Goal: Complete application form

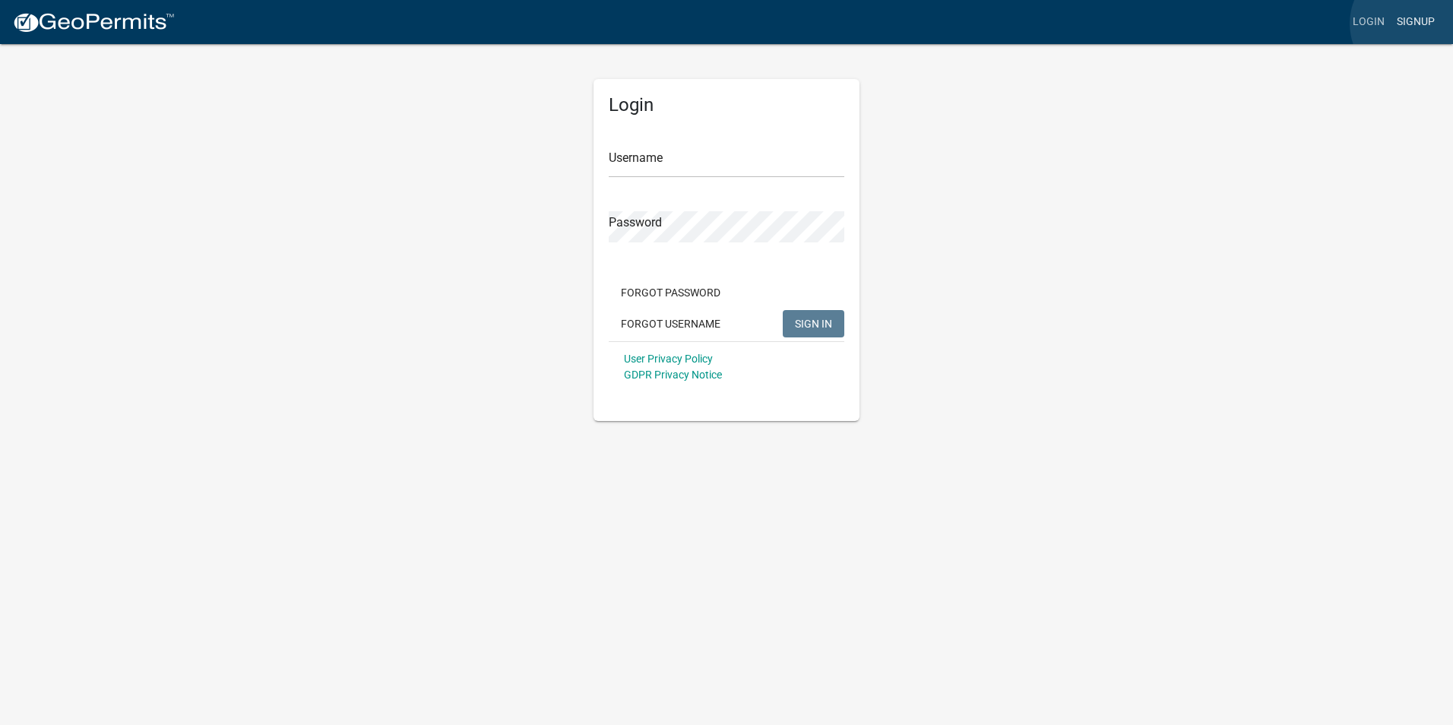
click at [495, 24] on link "Signup" at bounding box center [1415, 22] width 50 height 29
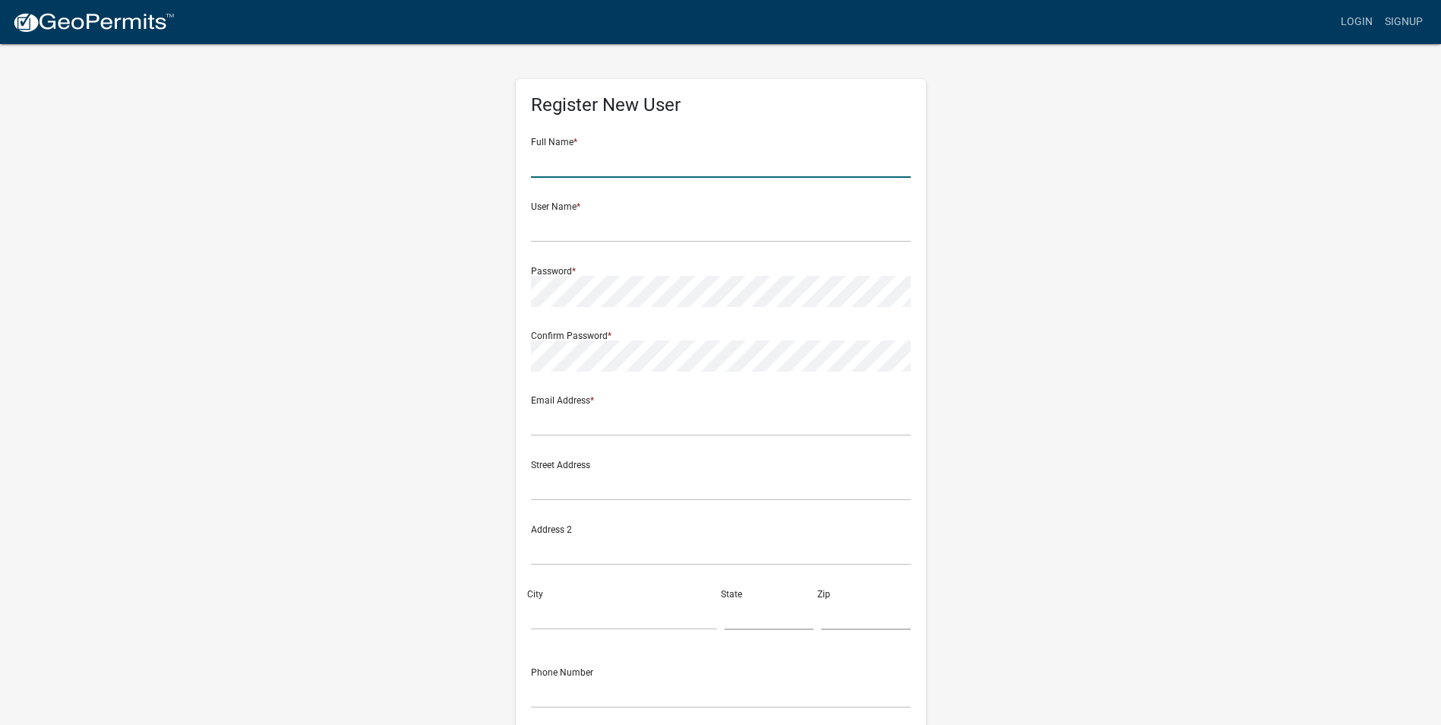
click at [495, 160] on input "text" at bounding box center [721, 162] width 380 height 31
click at [495, 166] on input "text" at bounding box center [721, 162] width 380 height 31
type input "briana"
click at [495, 233] on input "text" at bounding box center [721, 226] width 380 height 31
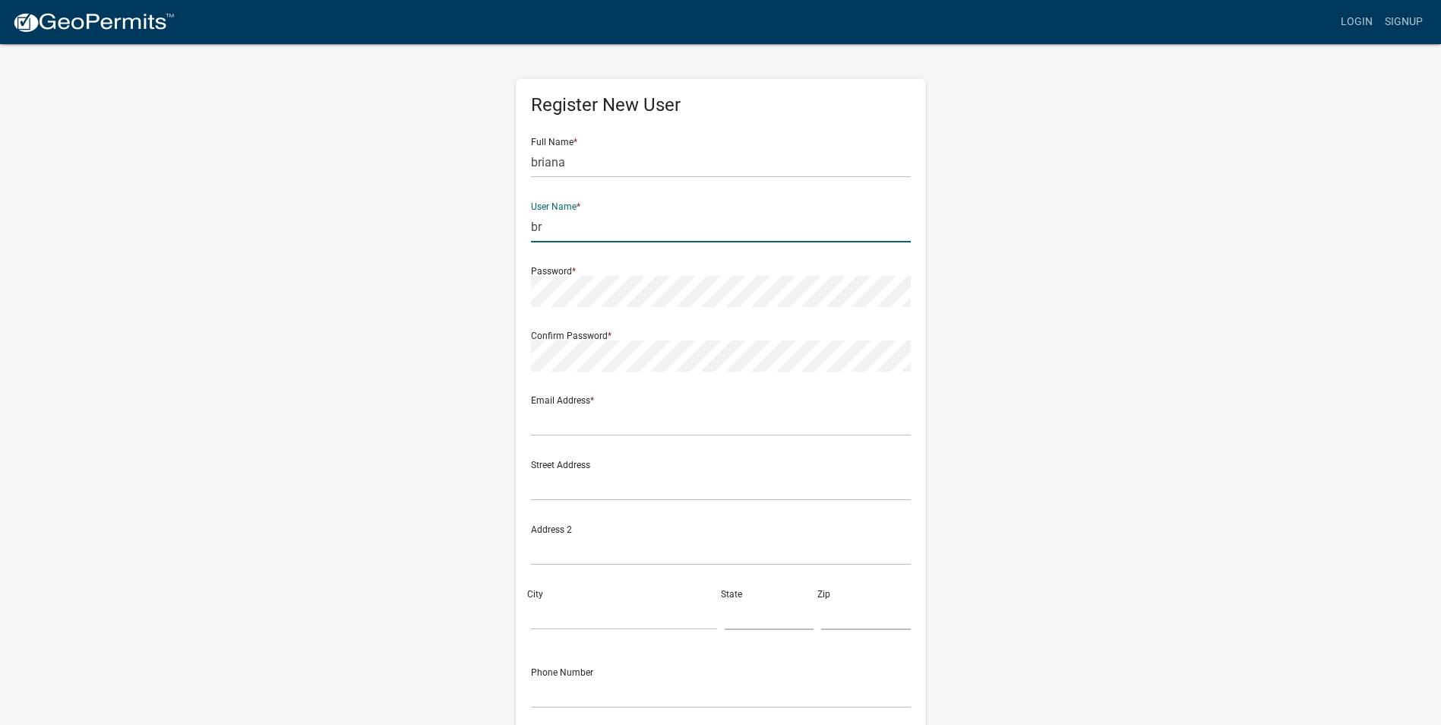
type input "b"
type input "r"
type input "brianachaidez16"
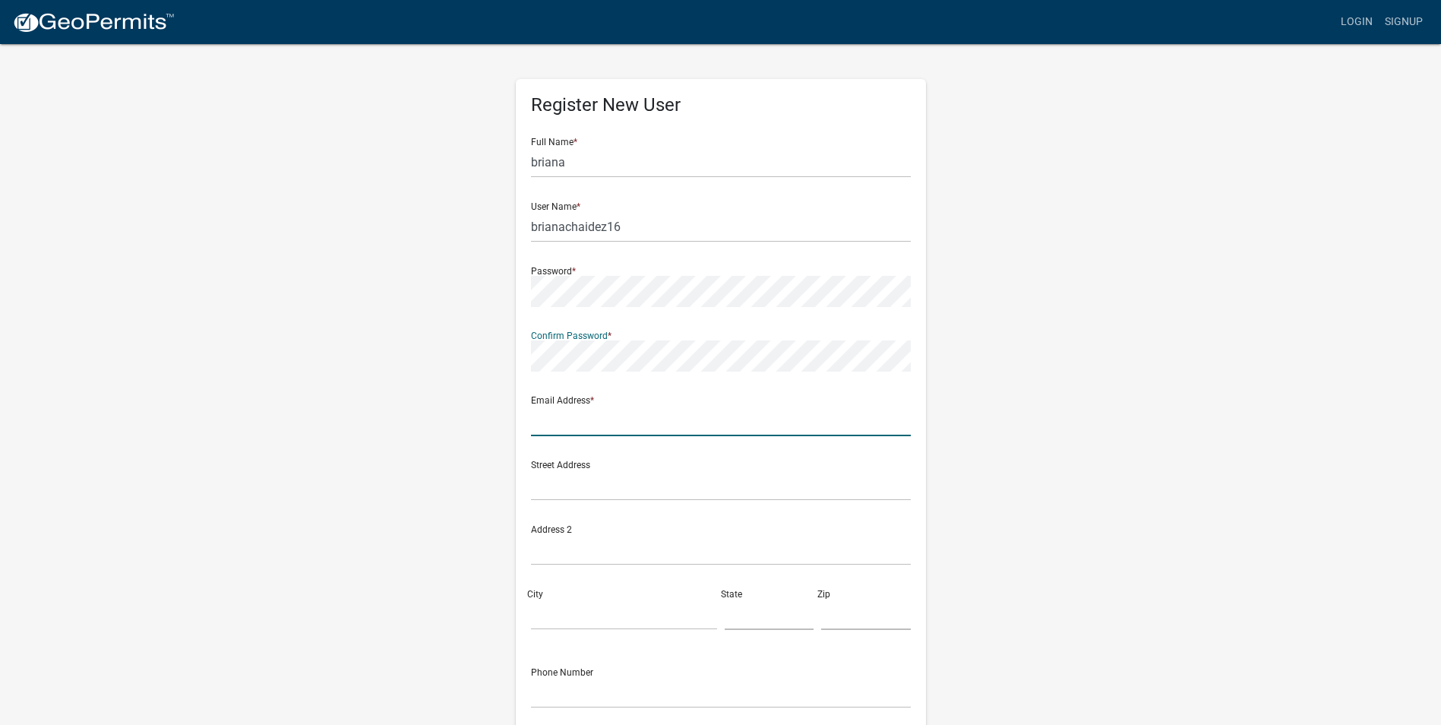
drag, startPoint x: 606, startPoint y: 432, endPoint x: 598, endPoint y: 429, distance: 8.9
click at [495, 432] on input "text" at bounding box center [721, 420] width 380 height 31
type input "[EMAIL_ADDRESS][DOMAIN_NAME]"
click at [495, 491] on input "text" at bounding box center [721, 485] width 380 height 31
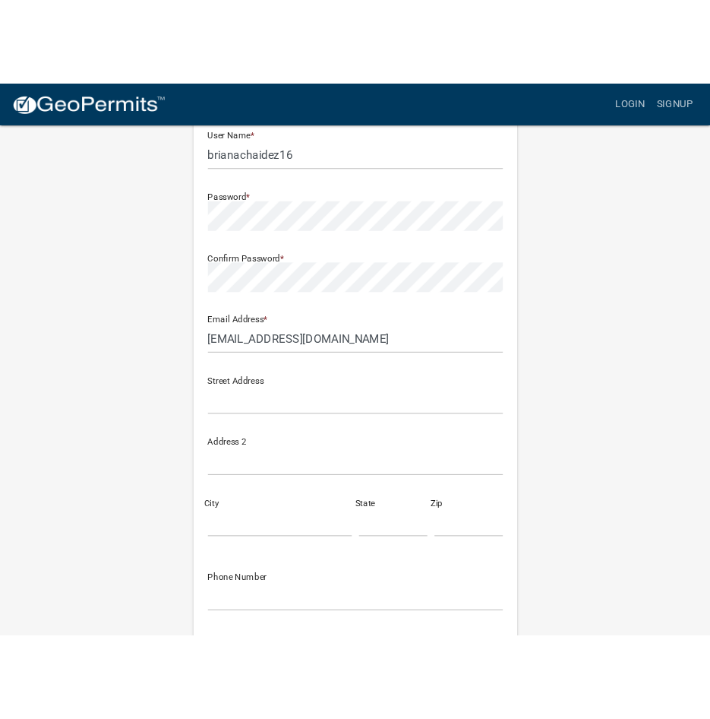
scroll to position [137, 0]
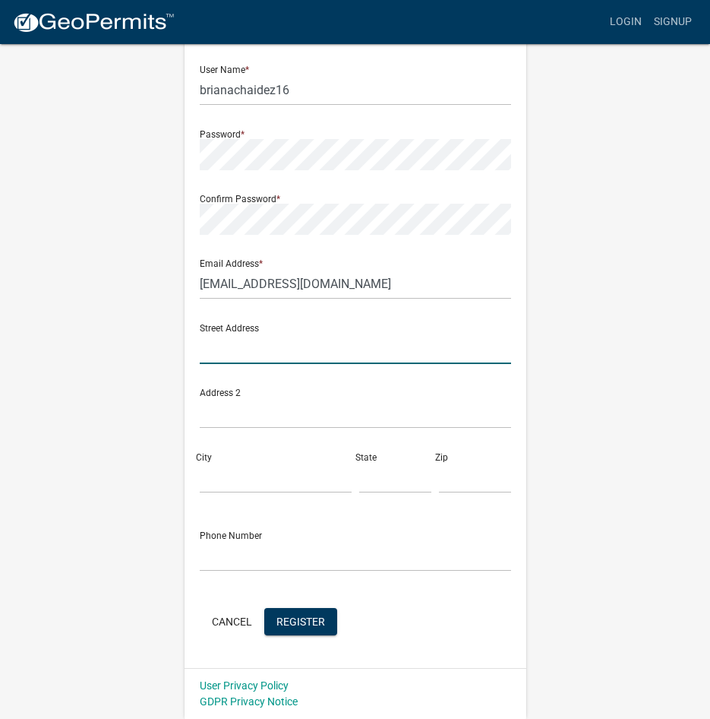
click at [274, 353] on input "text" at bounding box center [356, 348] width 312 height 31
type input "400 Freedom Pkwy"
click at [259, 481] on input "City" at bounding box center [276, 477] width 152 height 31
click at [283, 474] on input "City" at bounding box center [276, 477] width 152 height 31
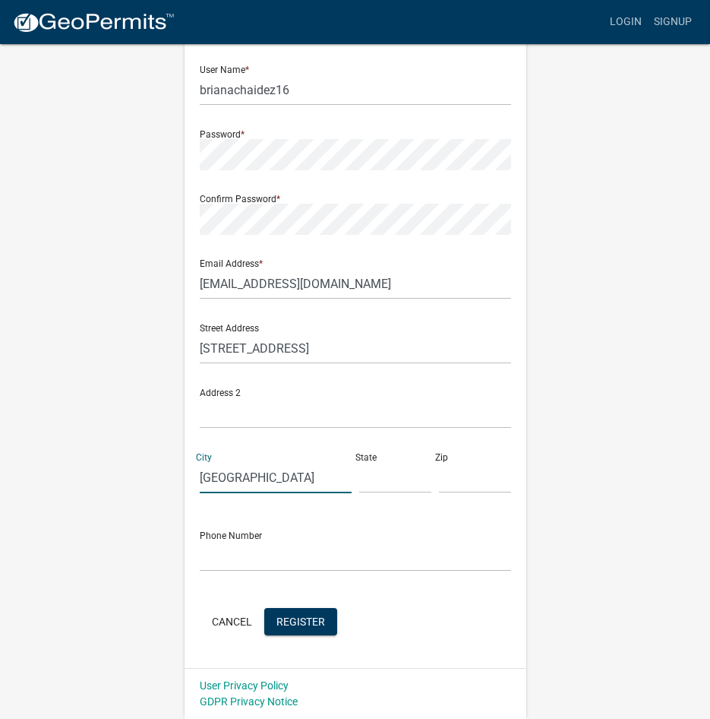
type input "Hardeeville"
click at [414, 477] on input "text" at bounding box center [395, 477] width 72 height 31
type input "SC"
click at [472, 481] on input "text" at bounding box center [475, 477] width 72 height 31
type input "29927"
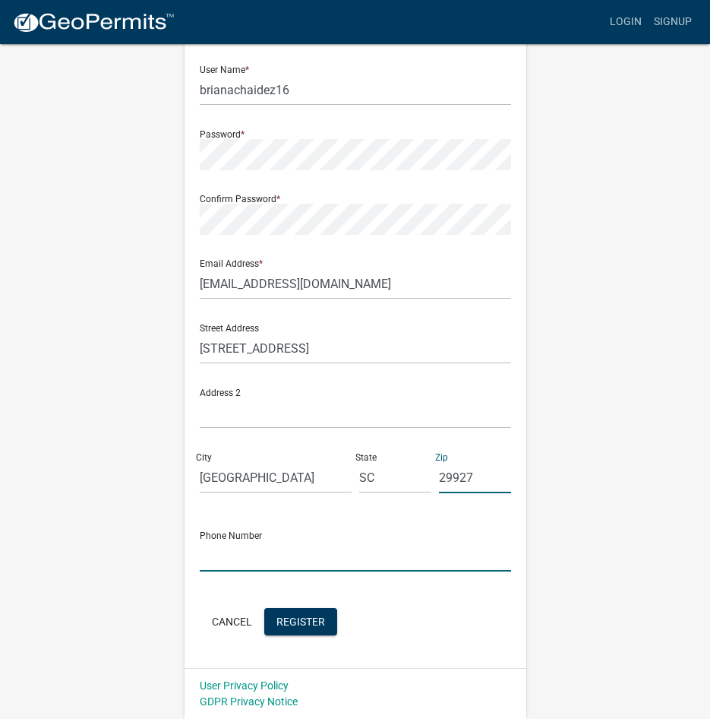
click at [324, 558] on input "text" at bounding box center [356, 555] width 312 height 31
type input "5624792085"
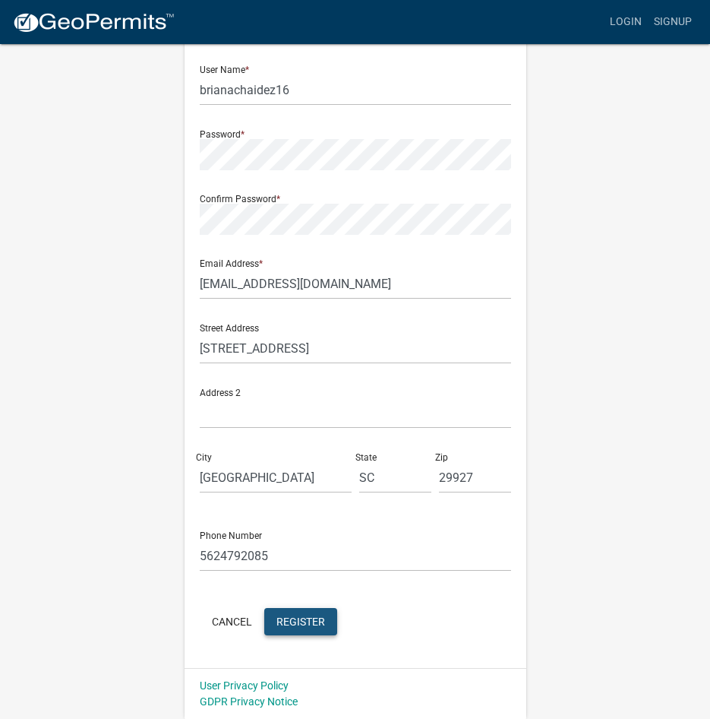
click at [308, 583] on span "Register" at bounding box center [301, 621] width 49 height 12
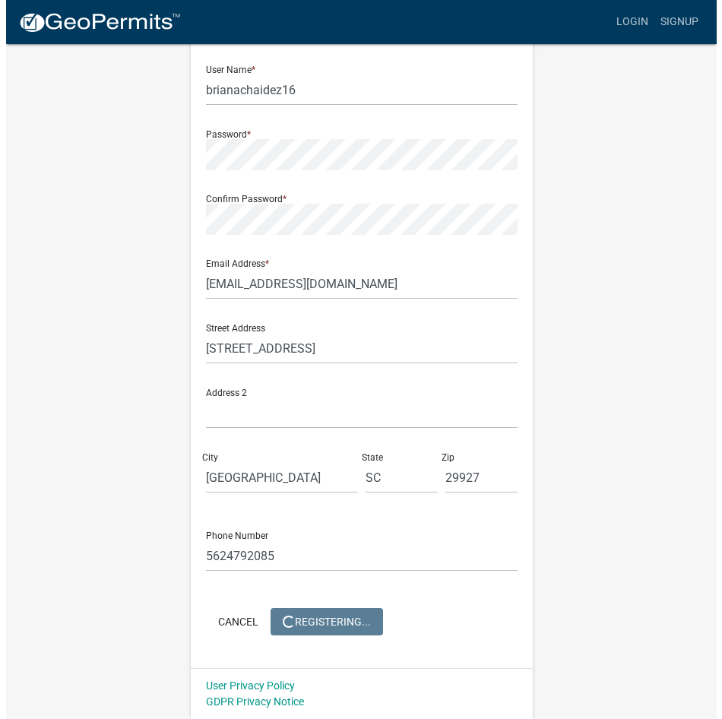
scroll to position [0, 0]
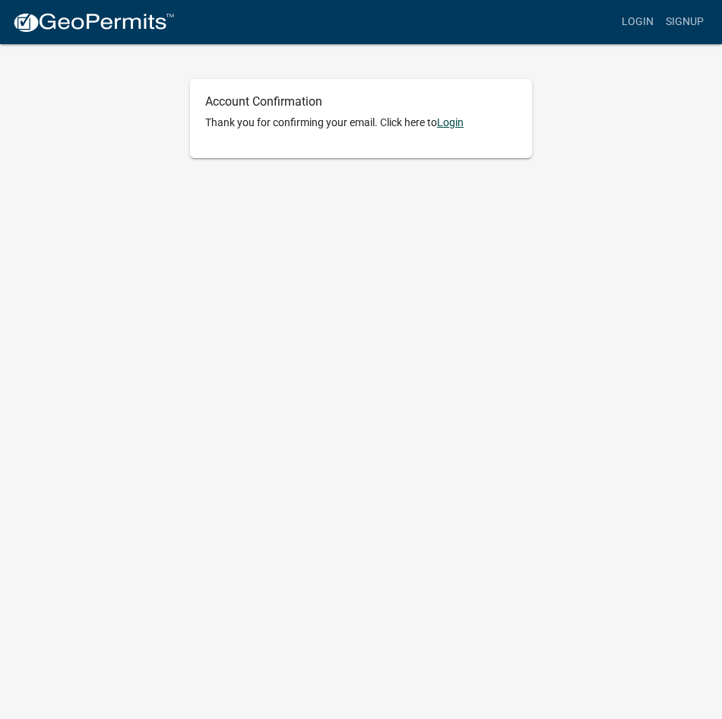
click at [457, 122] on link "Login" at bounding box center [450, 122] width 27 height 12
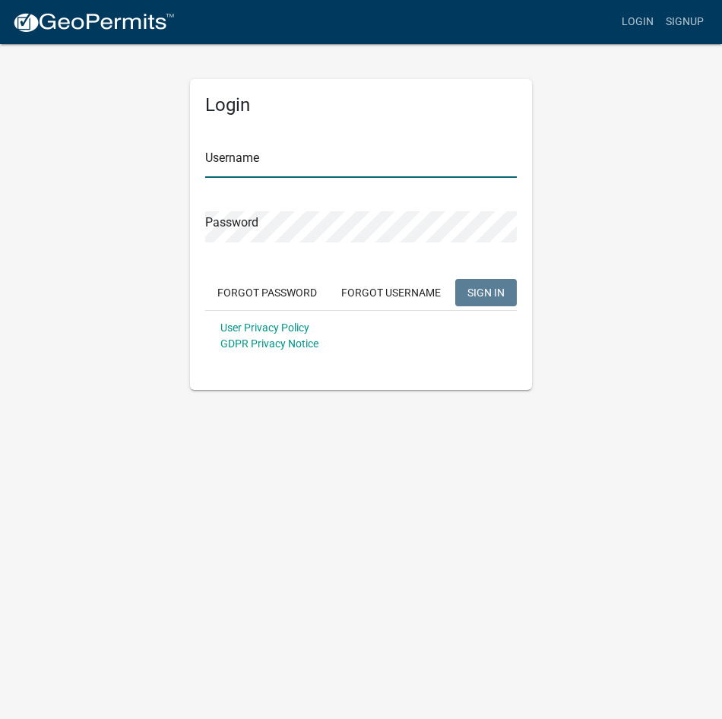
click at [366, 163] on input "Username" at bounding box center [361, 162] width 312 height 31
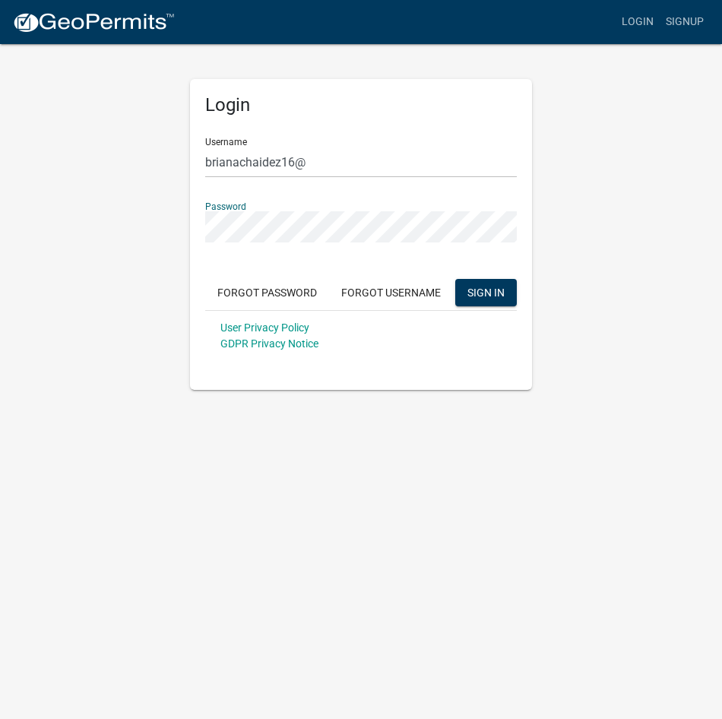
click at [455, 279] on button "SIGN IN" at bounding box center [486, 292] width 62 height 27
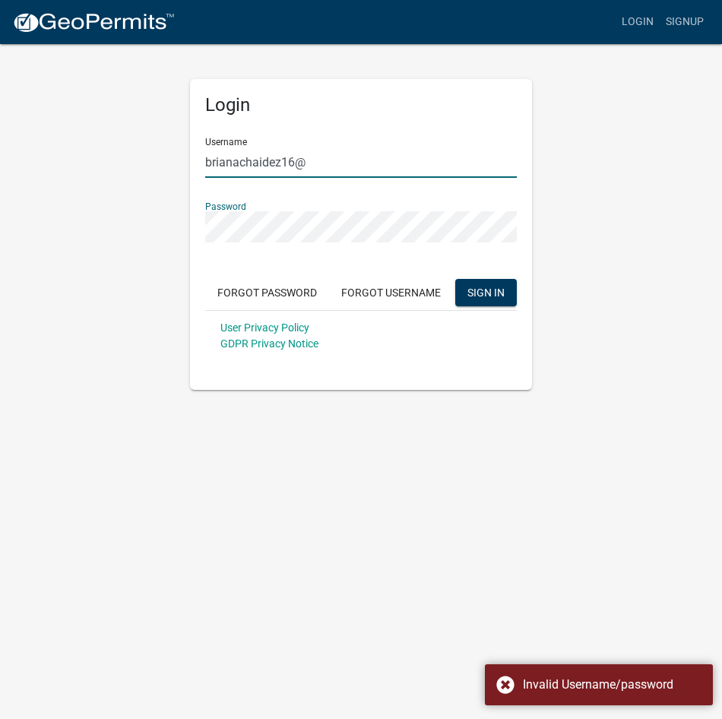
click at [334, 154] on input "brianachaidez16@" at bounding box center [361, 162] width 312 height 31
type input "brianachaidez16"
click at [494, 279] on button "SIGN IN" at bounding box center [486, 292] width 62 height 27
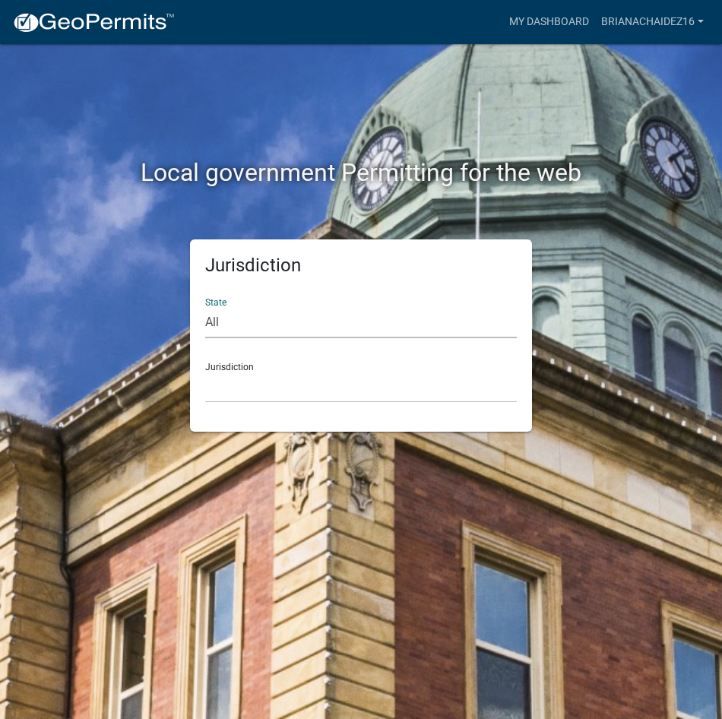
click at [299, 317] on select "All Colorado Georgia Indiana Iowa Kansas Minnesota Ohio South Carolina Wisconsin" at bounding box center [361, 322] width 312 height 31
select select "South Carolina"
click at [205, 307] on select "All Colorado Georgia Indiana Iowa Kansas Minnesota Ohio South Carolina Wisconsin" at bounding box center [361, 322] width 312 height 31
click at [253, 388] on select "Abbeville County, South Carolina Jasper County, South Carolina" at bounding box center [361, 387] width 312 height 31
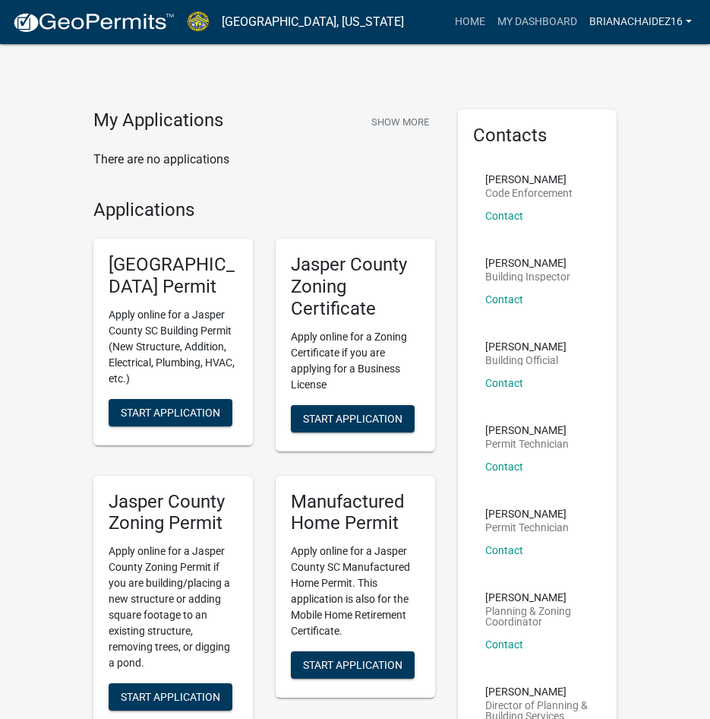
click at [638, 15] on link "brianachaidez16" at bounding box center [640, 22] width 115 height 29
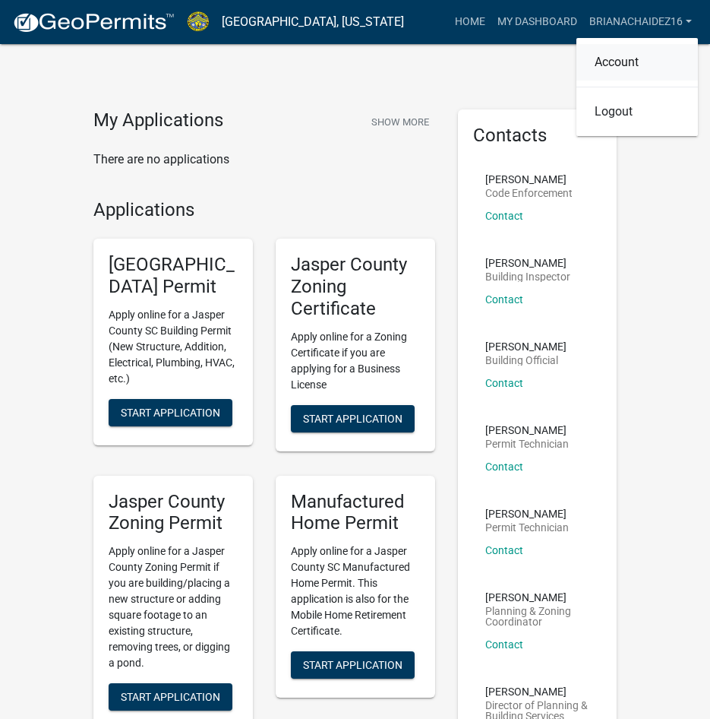
click at [631, 59] on link "Account" at bounding box center [638, 62] width 122 height 36
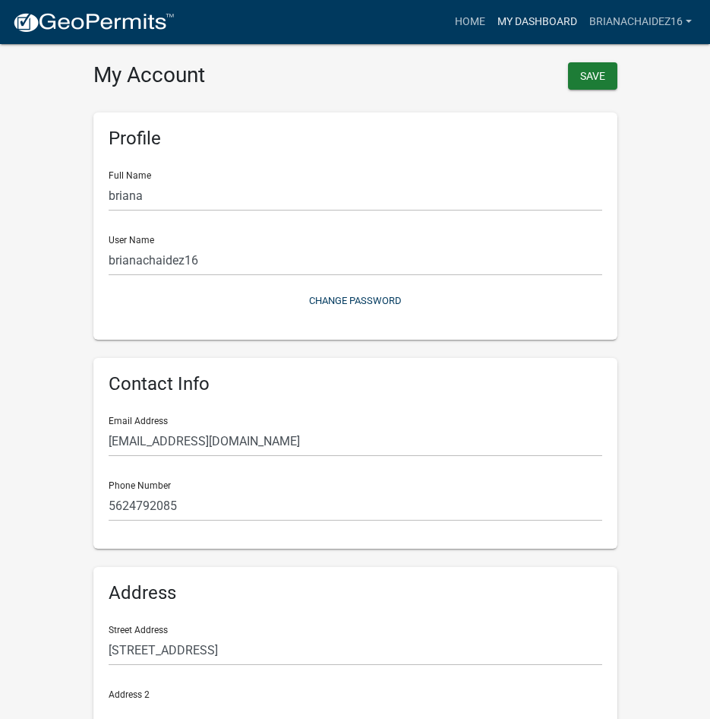
click at [510, 21] on link "My Dashboard" at bounding box center [538, 22] width 92 height 29
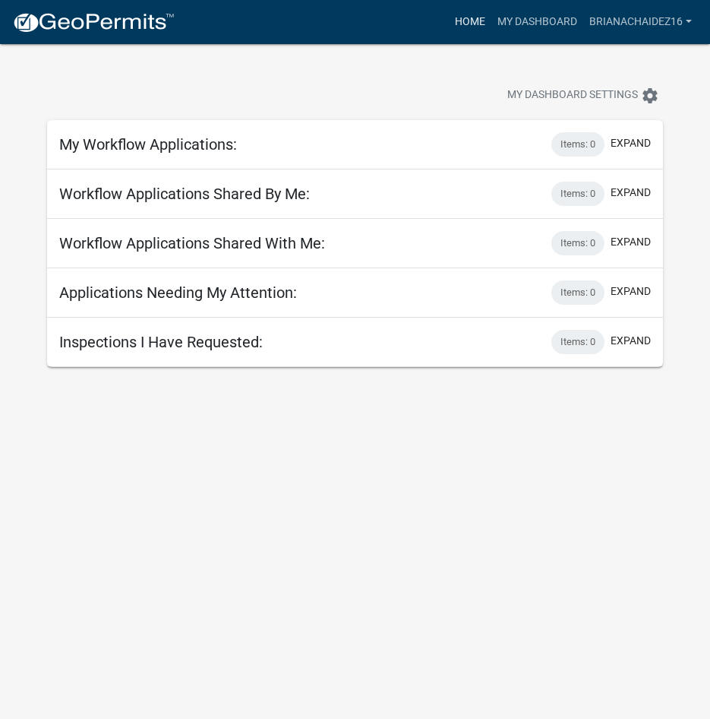
click at [477, 16] on link "Home" at bounding box center [470, 22] width 43 height 29
